Goal: Entertainment & Leisure: Consume media (video, audio)

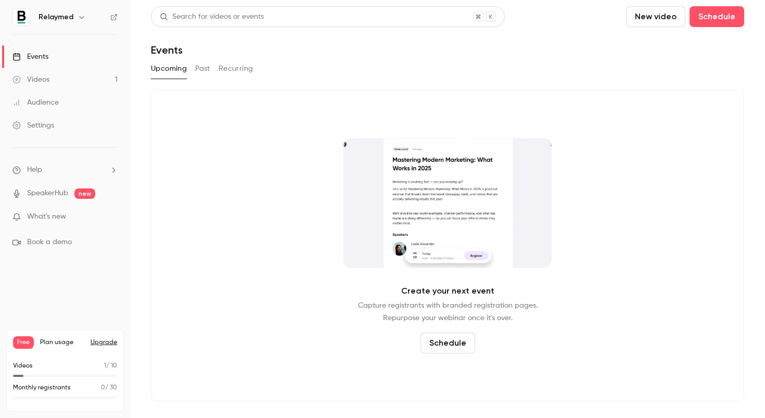
click at [40, 72] on link "Videos 1" at bounding box center [65, 79] width 130 height 23
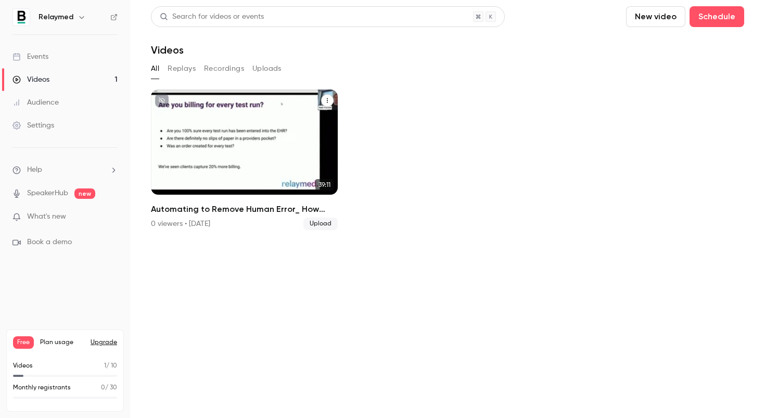
click at [275, 166] on p "Automating to Remove Human Error_ How Connected Workflows Can Transform Your Pr…" at bounding box center [243, 156] width 161 height 51
